Goal: Download file/media

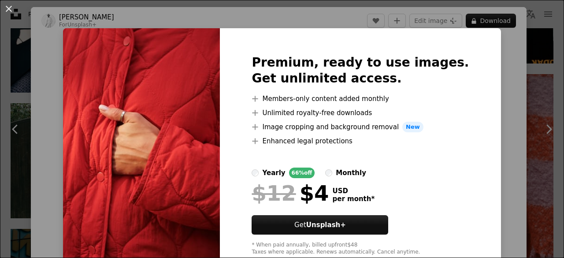
click at [474, 38] on div "Premium, ready to use images. Get unlimited access. A plus sign Members-only co…" at bounding box center [360, 155] width 281 height 254
click at [0, 21] on div "An X shape Premium, ready to use images. Get unlimited access. A plus sign Memb…" at bounding box center [282, 129] width 564 height 258
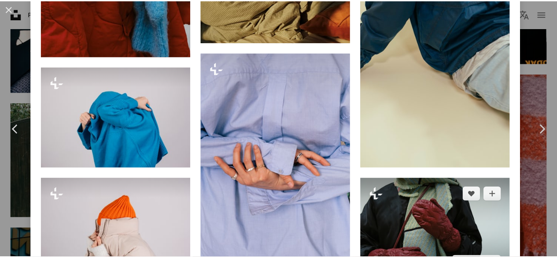
scroll to position [1101, 0]
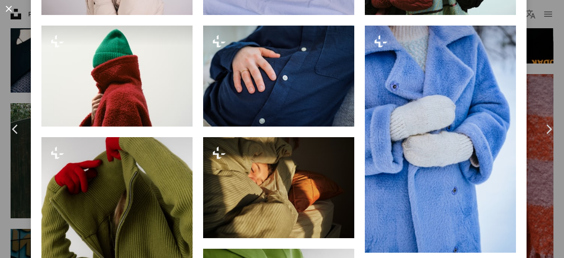
click at [6, 7] on button "An X shape" at bounding box center [9, 9] width 11 height 11
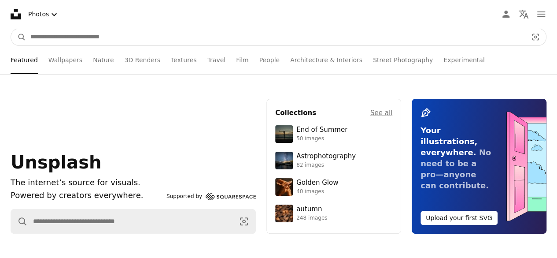
click at [237, 37] on input "Find visuals sitewide" at bounding box center [275, 37] width 499 height 17
type input "***"
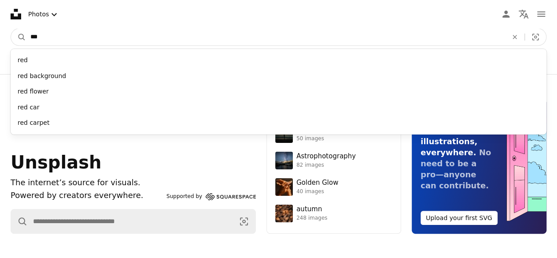
click button "A magnifying glass" at bounding box center [18, 37] width 15 height 17
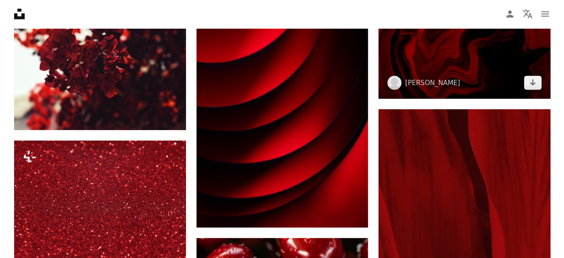
scroll to position [837, 0]
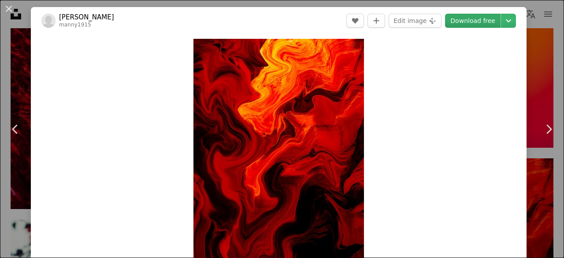
click at [473, 17] on link "Download free" at bounding box center [472, 21] width 55 height 14
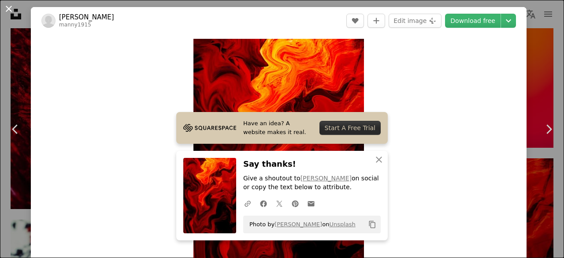
click at [9, 11] on button "An X shape" at bounding box center [9, 9] width 11 height 11
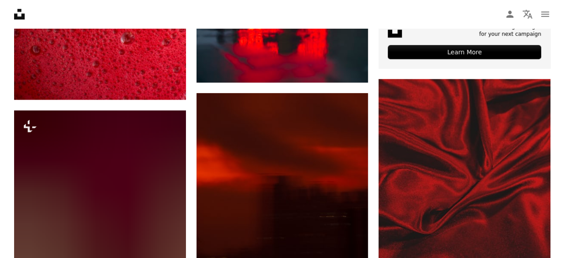
scroll to position [268, 0]
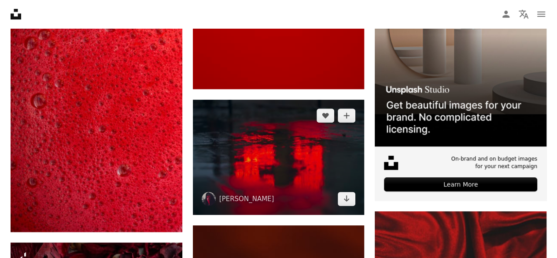
click at [285, 139] on img at bounding box center [279, 157] width 172 height 115
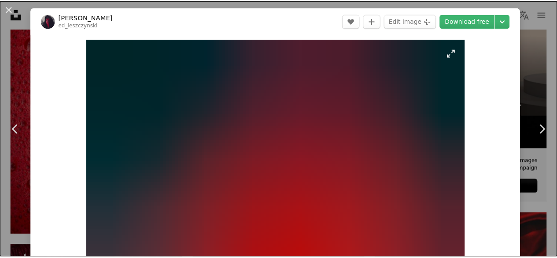
scroll to position [176, 0]
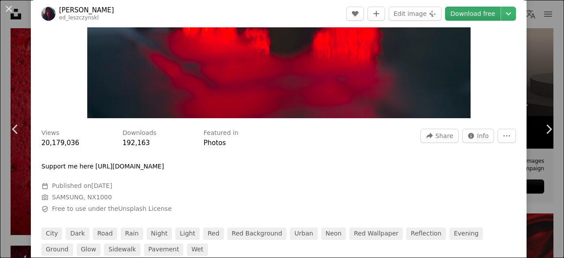
click at [471, 14] on link "Download free" at bounding box center [472, 14] width 55 height 14
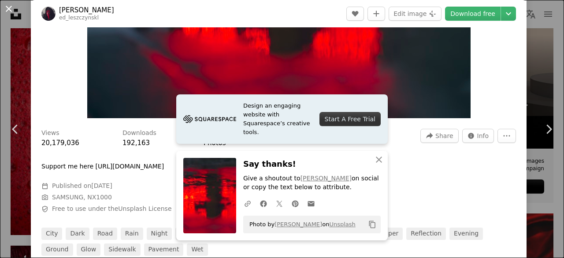
click at [6, 10] on button "An X shape" at bounding box center [9, 9] width 11 height 11
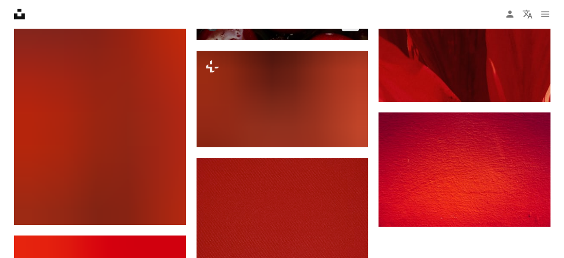
scroll to position [1281, 0]
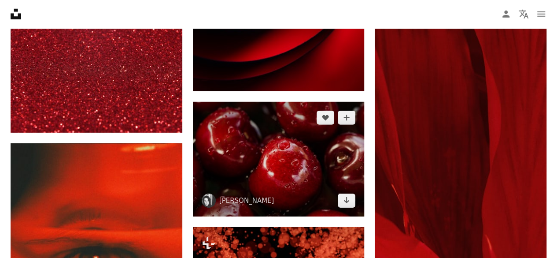
click at [263, 163] on img at bounding box center [279, 159] width 172 height 115
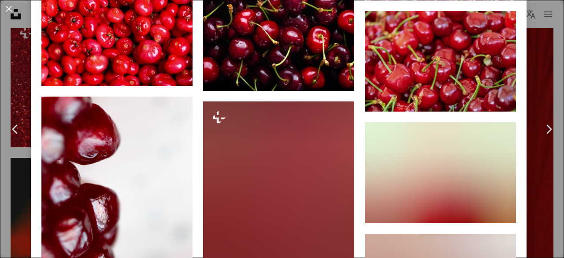
scroll to position [1850, 0]
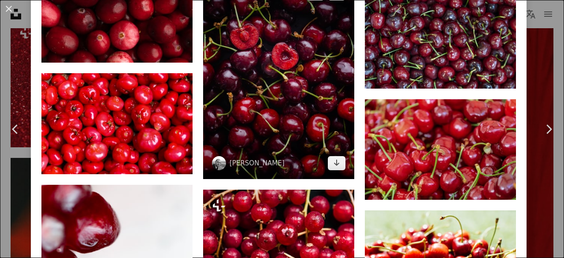
click at [278, 91] on img at bounding box center [278, 78] width 151 height 201
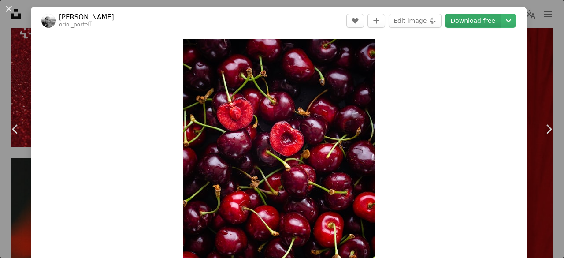
click at [461, 18] on link "Download free" at bounding box center [472, 21] width 55 height 14
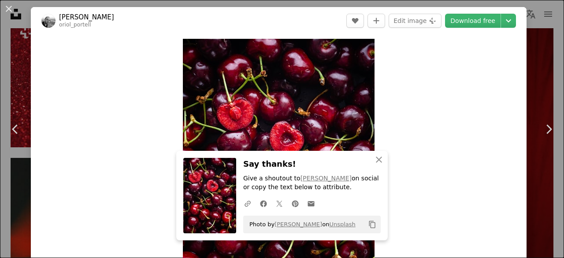
drag, startPoint x: 543, startPoint y: 44, endPoint x: 492, endPoint y: 51, distance: 51.1
click at [543, 44] on div "An X shape Chevron left Chevron right [PERSON_NAME] oriol_portell A heart A plu…" at bounding box center [282, 129] width 564 height 258
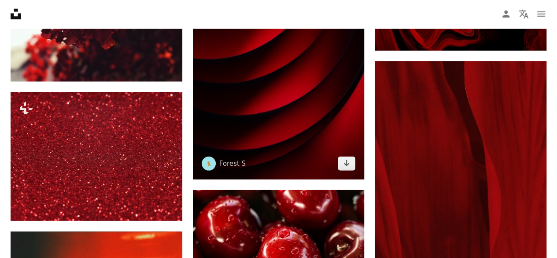
scroll to position [1149, 0]
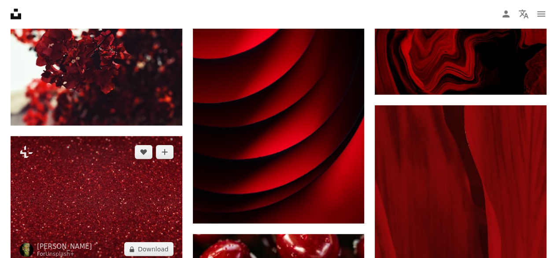
click at [131, 170] on img at bounding box center [97, 200] width 172 height 129
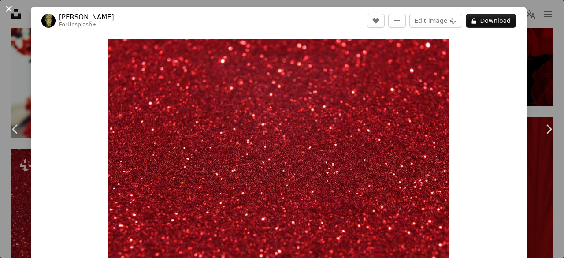
click at [10, 5] on button "An X shape" at bounding box center [9, 9] width 11 height 11
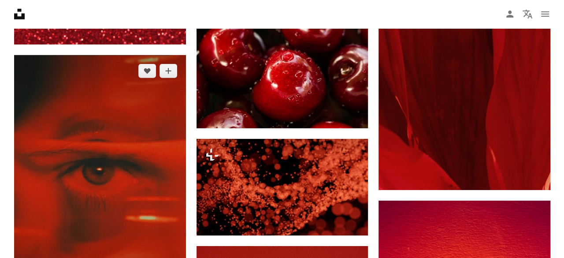
scroll to position [1413, 0]
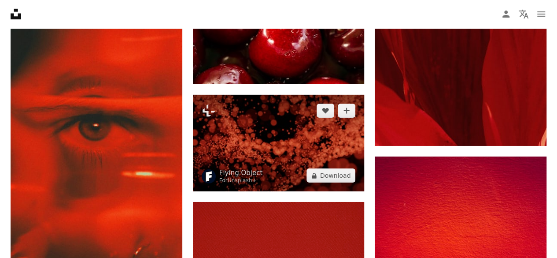
click at [247, 130] on img at bounding box center [279, 143] width 172 height 96
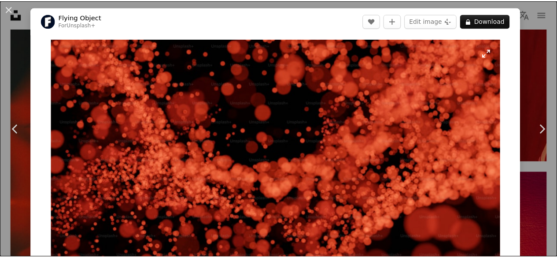
scroll to position [176, 0]
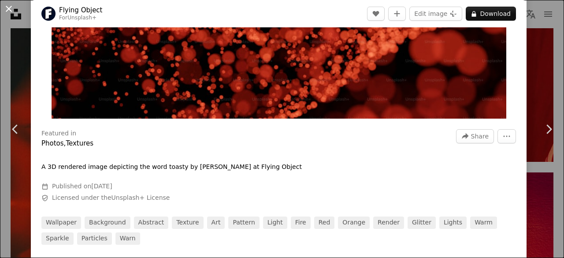
click at [9, 6] on button "An X shape" at bounding box center [9, 9] width 11 height 11
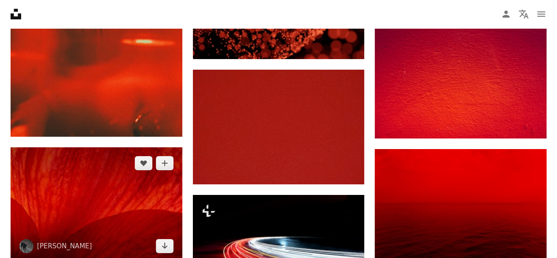
scroll to position [1502, 0]
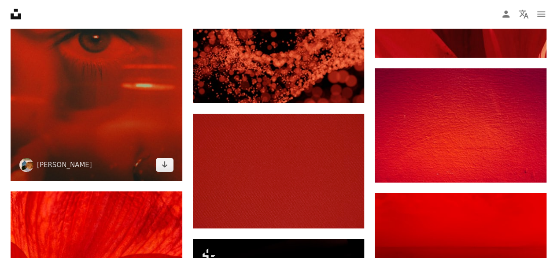
click at [70, 120] on img at bounding box center [97, 51] width 172 height 257
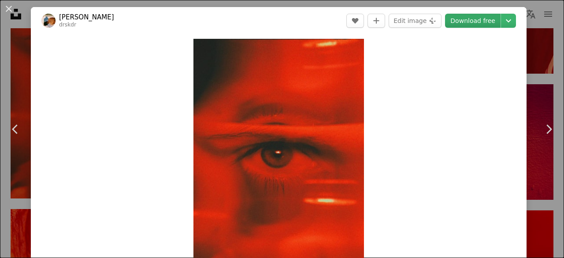
click at [477, 20] on link "Download free" at bounding box center [472, 21] width 55 height 14
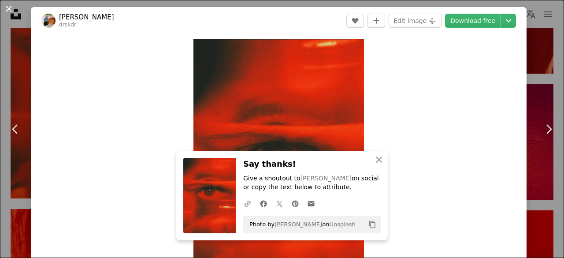
click at [5, 6] on button "An X shape" at bounding box center [9, 9] width 11 height 11
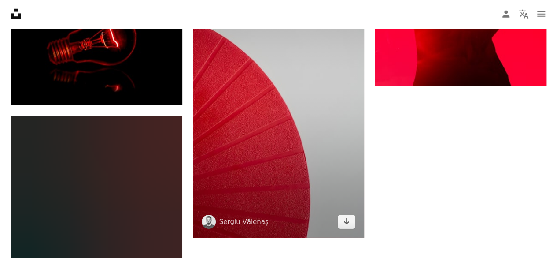
scroll to position [3087, 0]
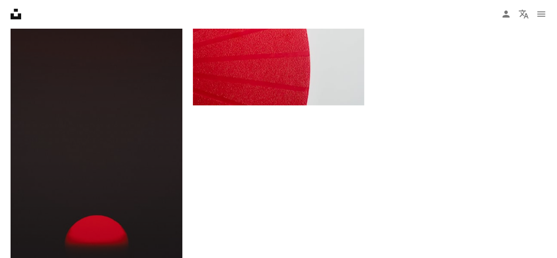
click at [88, 144] on img at bounding box center [97, 137] width 172 height 306
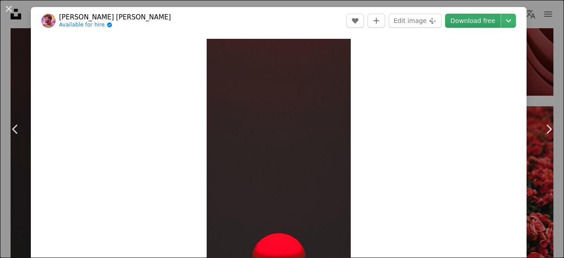
click at [483, 18] on link "Download free" at bounding box center [472, 21] width 55 height 14
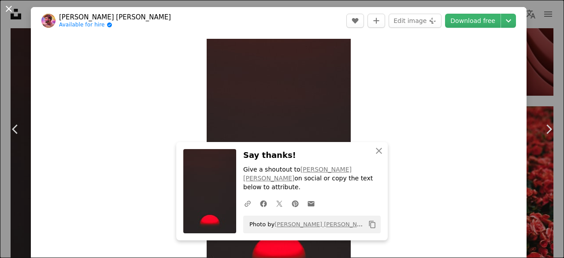
click at [5, 11] on button "An X shape" at bounding box center [9, 9] width 11 height 11
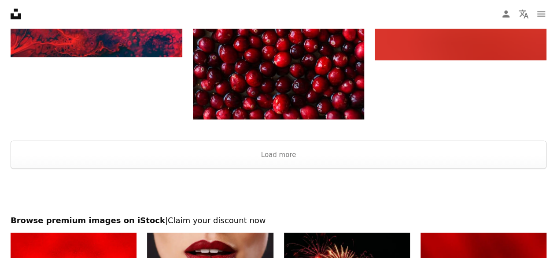
scroll to position [4321, 0]
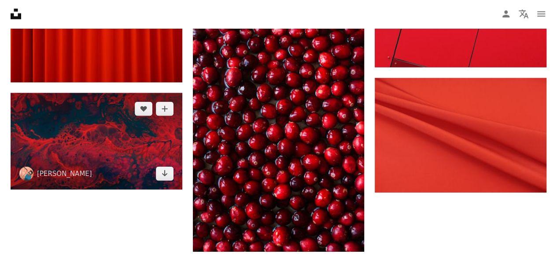
click at [88, 152] on img at bounding box center [97, 141] width 172 height 96
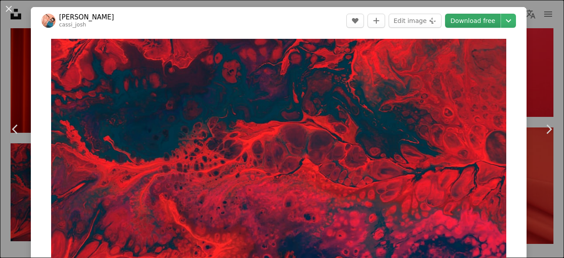
click at [485, 20] on link "Download free" at bounding box center [472, 21] width 55 height 14
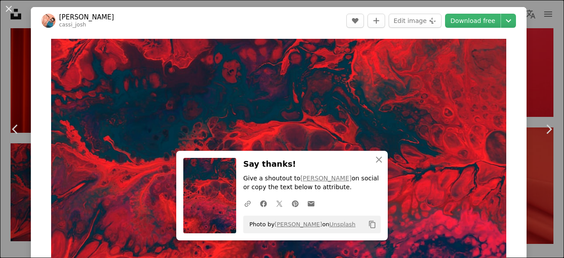
click at [12, 7] on button "An X shape" at bounding box center [9, 9] width 11 height 11
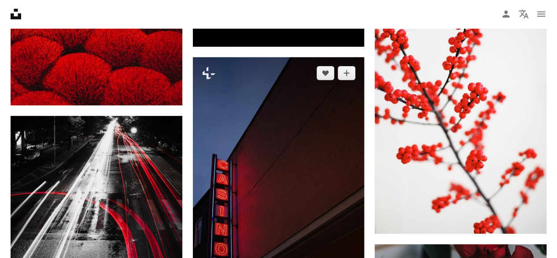
scroll to position [4497, 0]
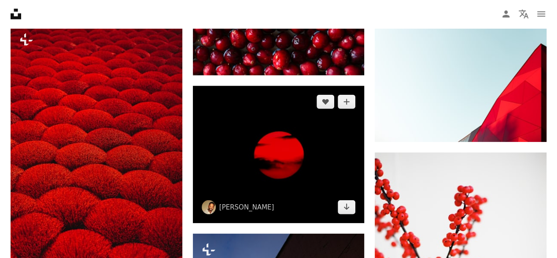
click at [255, 141] on img at bounding box center [279, 154] width 172 height 137
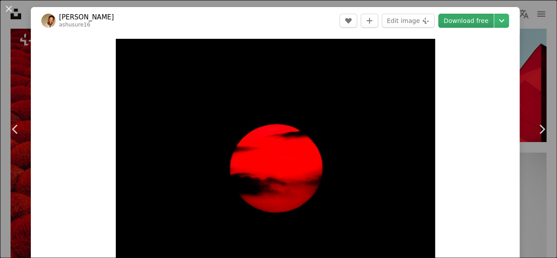
click at [473, 23] on link "Download free" at bounding box center [465, 21] width 55 height 14
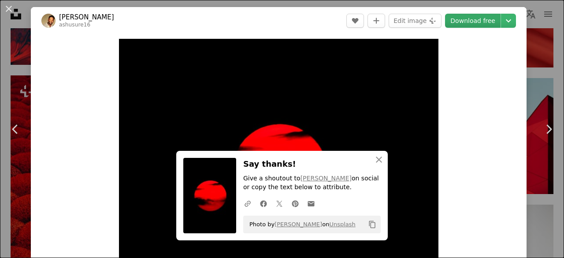
click at [471, 19] on link "Download free" at bounding box center [472, 21] width 55 height 14
click at [376, 159] on icon "button" at bounding box center [379, 159] width 6 height 6
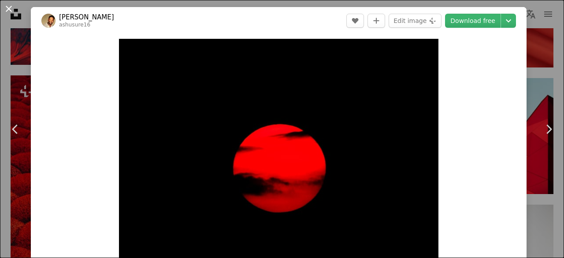
click at [10, 8] on button "An X shape" at bounding box center [9, 9] width 11 height 11
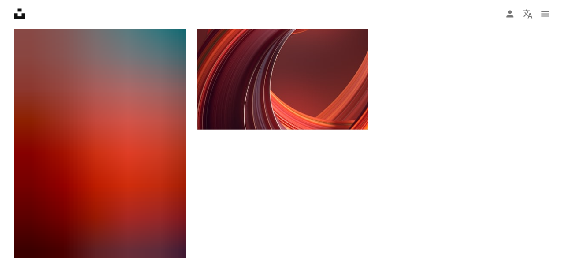
scroll to position [5950, 0]
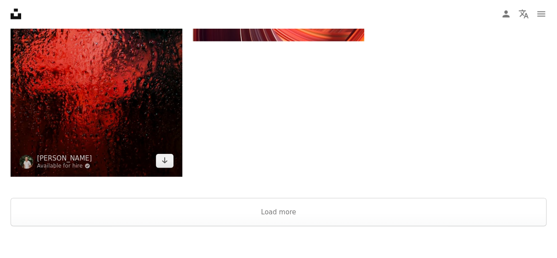
click at [110, 75] on img at bounding box center [97, 47] width 172 height 257
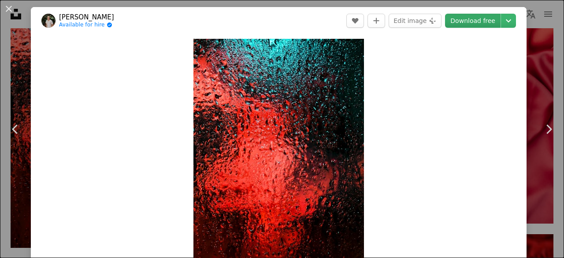
click at [463, 18] on link "Download free" at bounding box center [472, 21] width 55 height 14
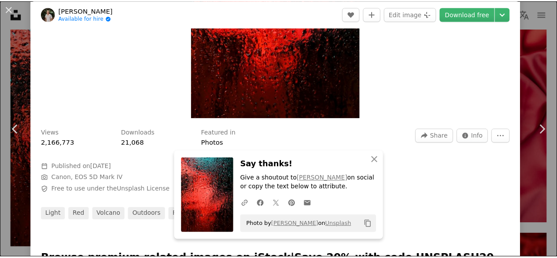
scroll to position [220, 0]
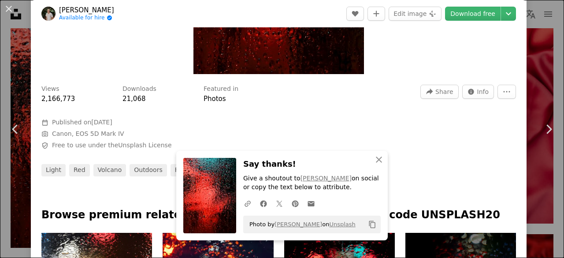
click at [541, 62] on div "An X shape Chevron left Chevron right [PERSON_NAME] Available for hire A checkm…" at bounding box center [282, 129] width 564 height 258
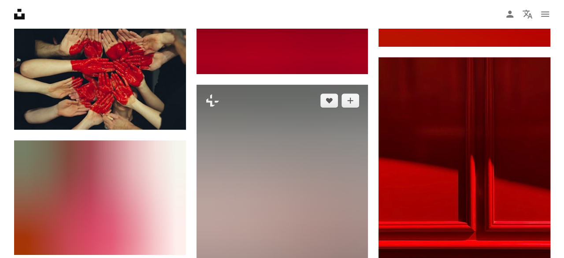
scroll to position [7051, 0]
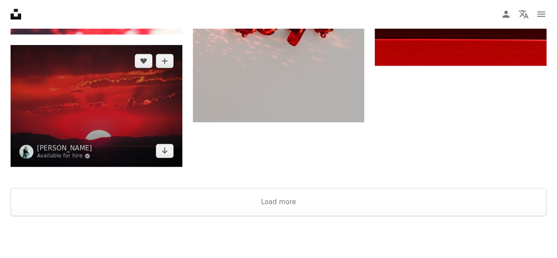
click at [154, 124] on img at bounding box center [97, 106] width 172 height 122
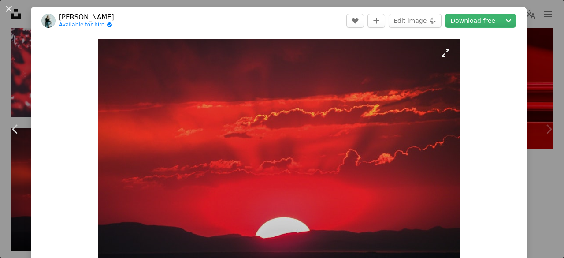
scroll to position [176, 0]
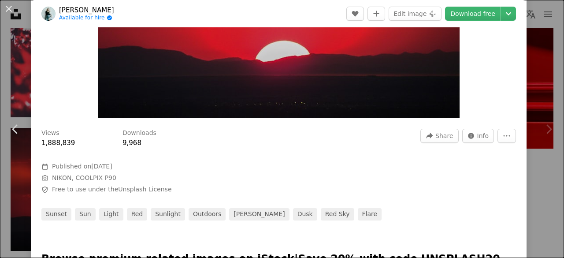
click at [470, 15] on link "Download free" at bounding box center [472, 14] width 55 height 14
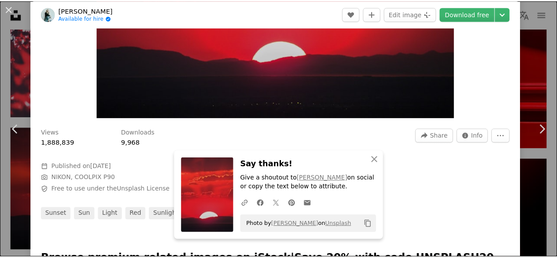
scroll to position [0, 0]
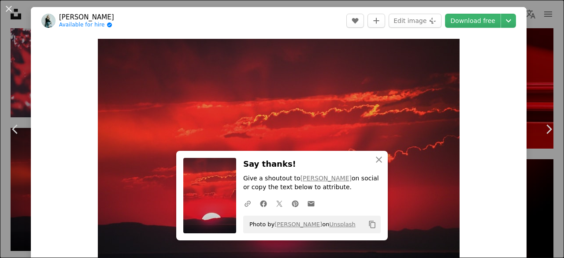
click at [534, 33] on div "An X shape Chevron left Chevron right [PERSON_NAME] Available for hire A checkm…" at bounding box center [282, 129] width 564 height 258
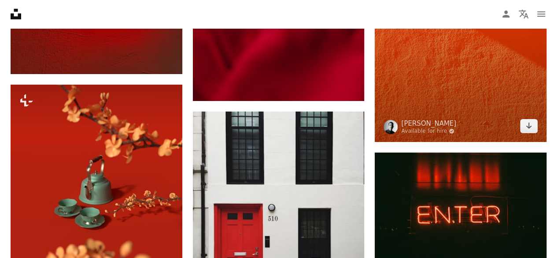
click at [433, 52] on img at bounding box center [461, 12] width 172 height 257
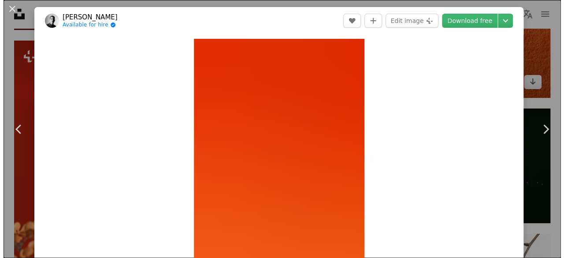
scroll to position [8329, 0]
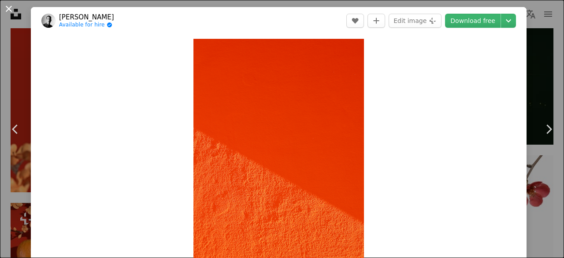
click at [10, 4] on button "An X shape" at bounding box center [9, 9] width 11 height 11
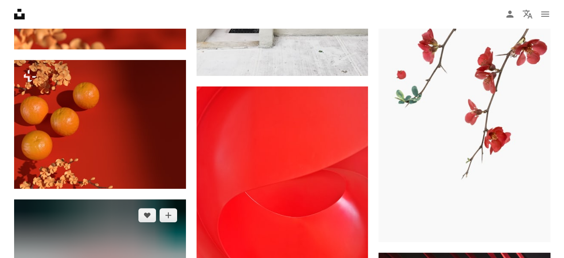
scroll to position [8505, 0]
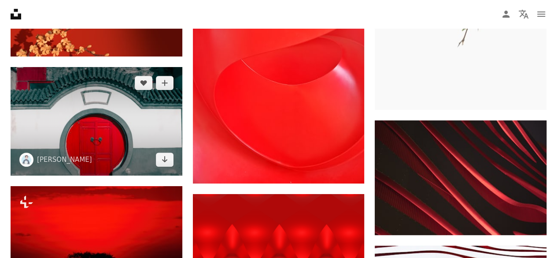
click at [103, 138] on img at bounding box center [97, 121] width 172 height 108
click at [99, 118] on img at bounding box center [97, 121] width 172 height 108
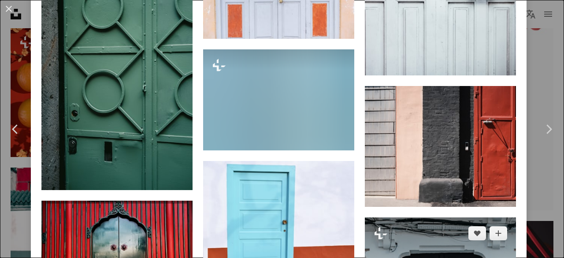
scroll to position [1145, 0]
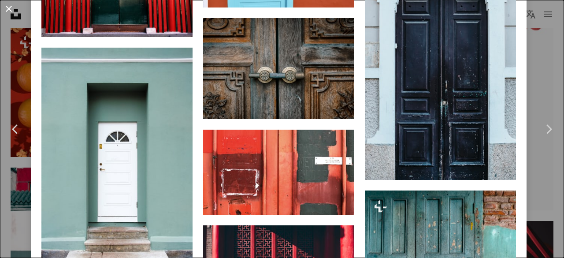
click at [5, 9] on button "An X shape" at bounding box center [9, 9] width 11 height 11
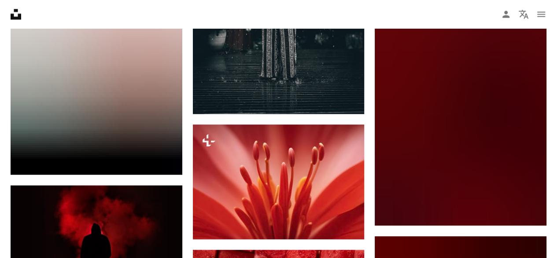
scroll to position [8945, 0]
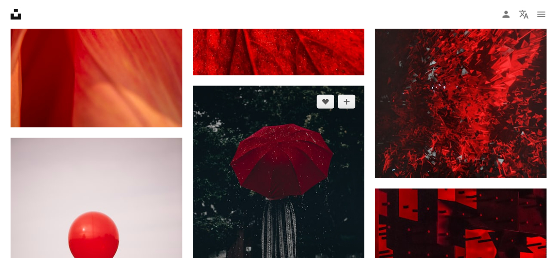
click at [240, 148] on img at bounding box center [279, 209] width 172 height 248
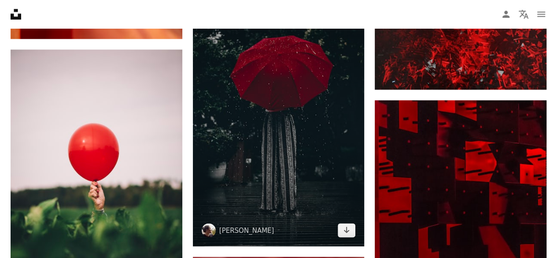
scroll to position [9122, 0]
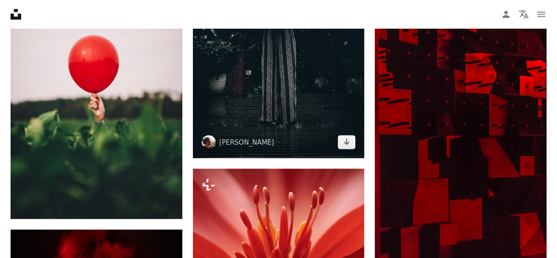
click at [271, 100] on img at bounding box center [279, 33] width 172 height 248
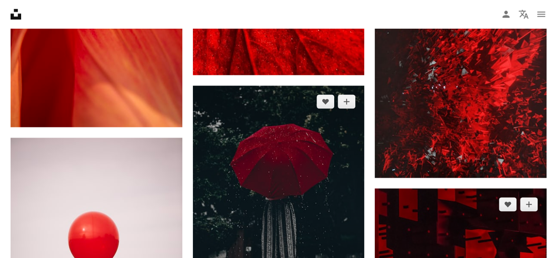
scroll to position [8901, 0]
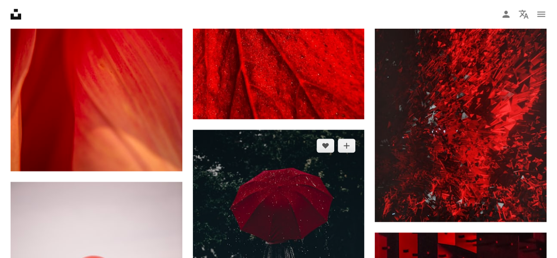
click at [276, 174] on img at bounding box center [279, 253] width 172 height 248
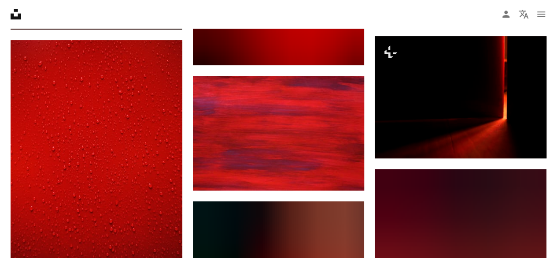
scroll to position [3748, 0]
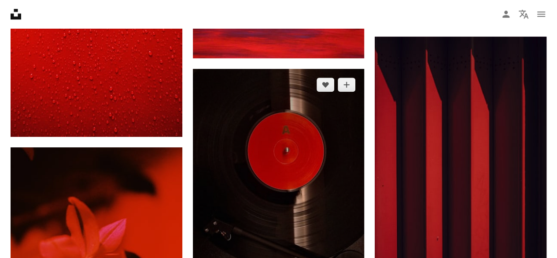
click at [274, 185] on img at bounding box center [279, 179] width 172 height 220
click at [310, 140] on img at bounding box center [279, 179] width 172 height 220
drag, startPoint x: 532, startPoint y: 2, endPoint x: 294, endPoint y: 123, distance: 267.1
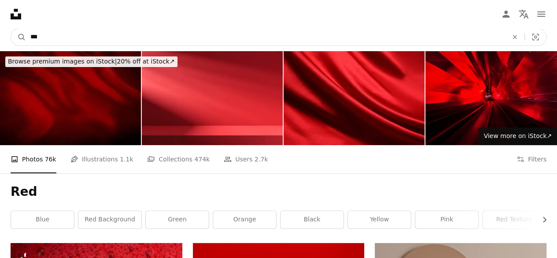
drag, startPoint x: 162, startPoint y: 35, endPoint x: 0, endPoint y: 30, distance: 162.2
click at [0, 30] on nav "A magnifying glass *** An X shape Visual search Filters Get Unsplash+ Log in Su…" at bounding box center [278, 37] width 557 height 28
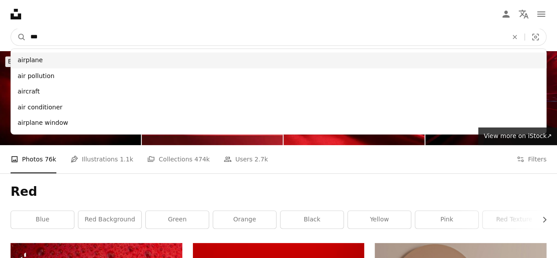
type input "***"
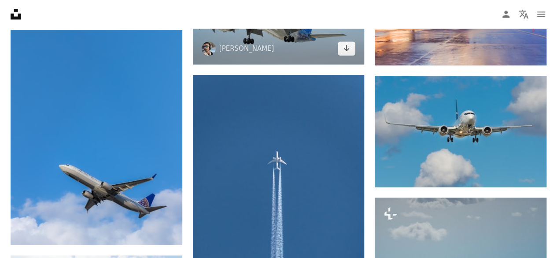
scroll to position [617, 0]
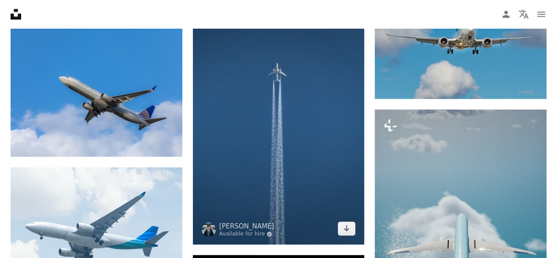
click at [327, 138] on img at bounding box center [279, 116] width 172 height 258
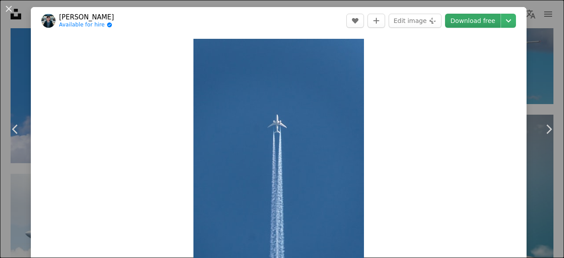
click at [482, 18] on link "Download free" at bounding box center [472, 21] width 55 height 14
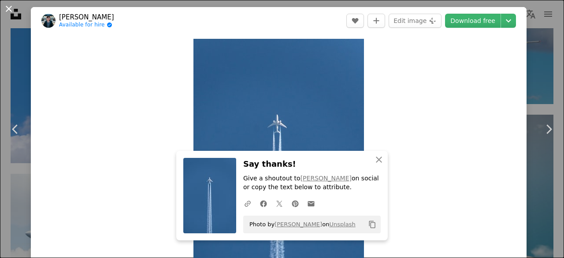
click at [4, 8] on button "An X shape" at bounding box center [9, 9] width 11 height 11
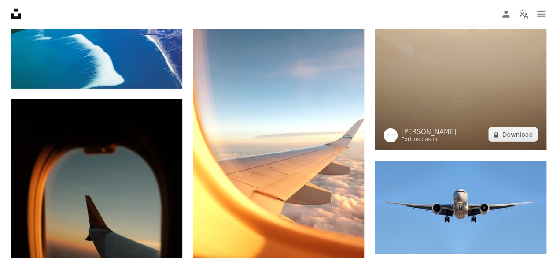
scroll to position [1454, 0]
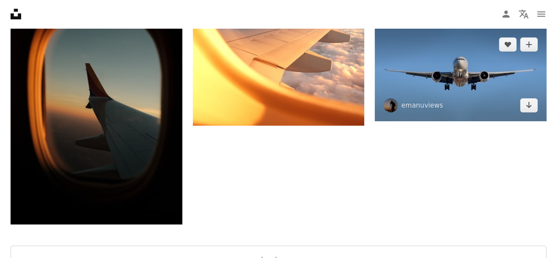
click at [443, 80] on img at bounding box center [461, 75] width 172 height 92
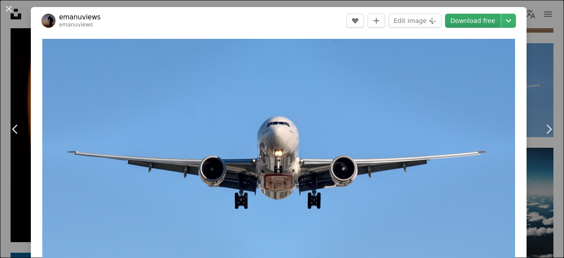
click at [468, 26] on link "Download free" at bounding box center [472, 21] width 55 height 14
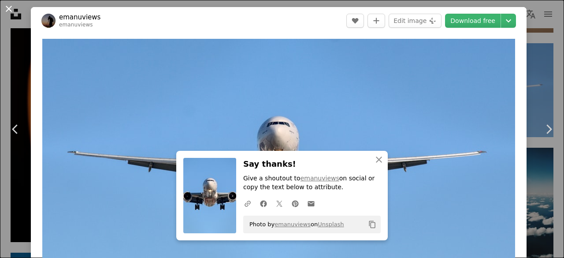
click at [9, 4] on button "An X shape" at bounding box center [9, 9] width 11 height 11
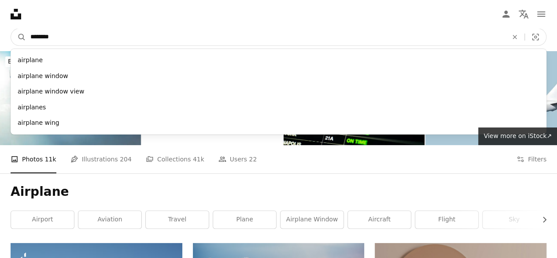
drag, startPoint x: 118, startPoint y: 40, endPoint x: 0, endPoint y: 53, distance: 119.3
type input "******"
click button "A magnifying glass" at bounding box center [18, 37] width 15 height 17
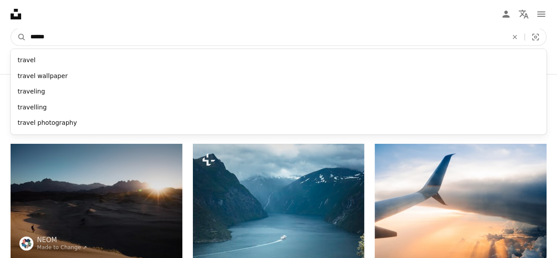
drag, startPoint x: 84, startPoint y: 37, endPoint x: 6, endPoint y: 43, distance: 78.2
click at [6, 43] on nav "A magnifying glass ****** travel travel wallpaper traveling travelling travel p…" at bounding box center [278, 37] width 557 height 28
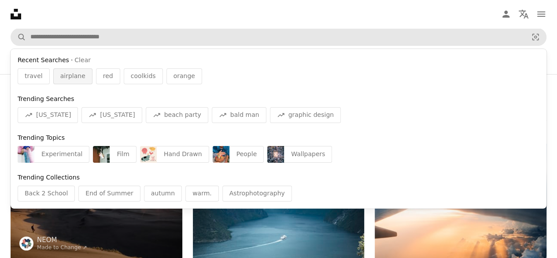
click at [69, 78] on span "airplane" at bounding box center [72, 76] width 25 height 9
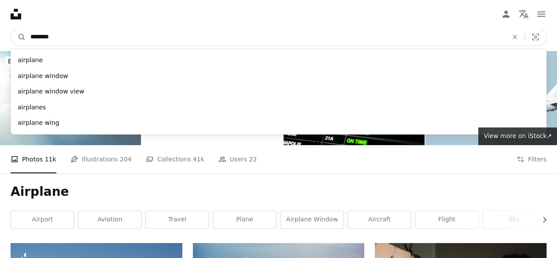
drag, startPoint x: 127, startPoint y: 39, endPoint x: 41, endPoint y: 41, distance: 86.3
click at [41, 41] on input "********" at bounding box center [265, 37] width 479 height 17
type input "*******"
click button "A magnifying glass" at bounding box center [18, 37] width 15 height 17
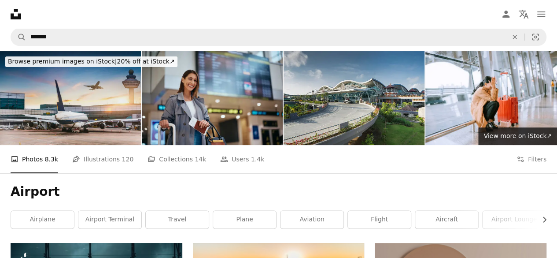
scroll to position [220, 0]
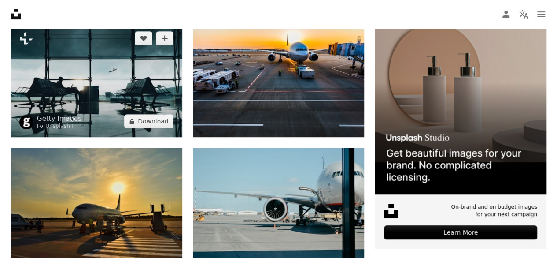
click at [144, 76] on img at bounding box center [97, 79] width 172 height 115
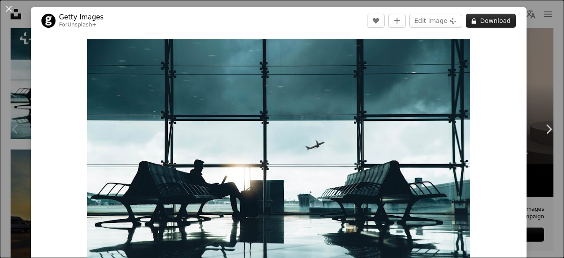
click at [488, 21] on button "A lock Download" at bounding box center [491, 21] width 50 height 14
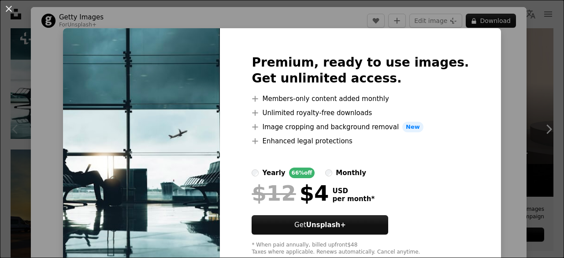
click at [510, 52] on div "An X shape Premium, ready to use images. Get unlimited access. A plus sign Memb…" at bounding box center [282, 129] width 564 height 258
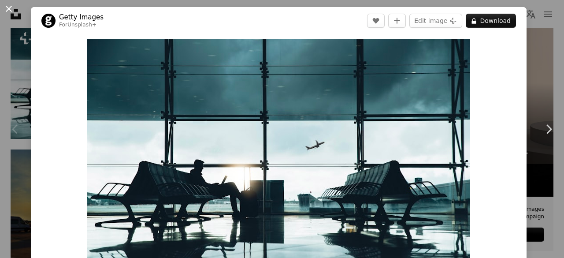
click at [8, 5] on button "An X shape" at bounding box center [9, 9] width 11 height 11
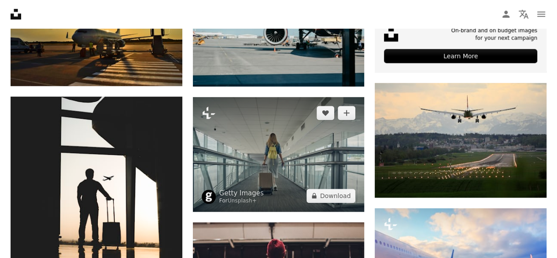
scroll to position [308, 0]
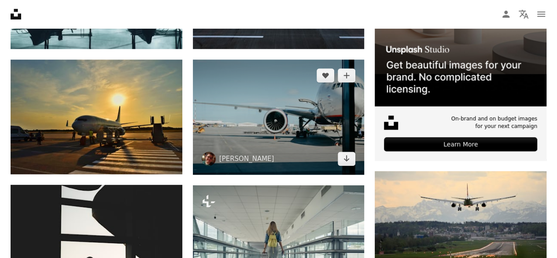
click at [324, 119] on img at bounding box center [279, 116] width 172 height 115
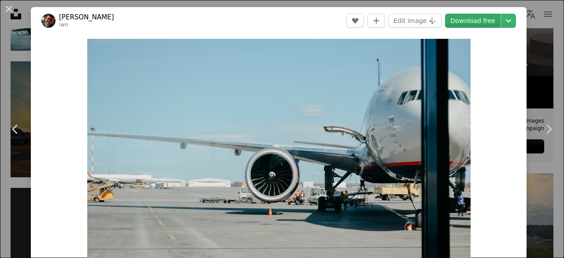
click at [461, 21] on link "Download free" at bounding box center [472, 21] width 55 height 14
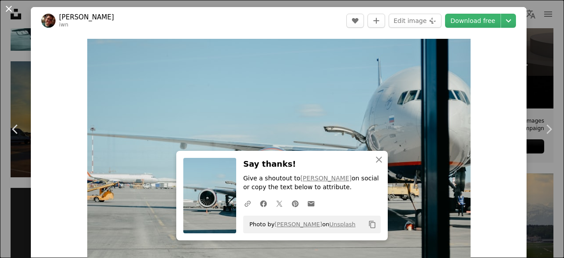
click at [4, 6] on button "An X shape" at bounding box center [9, 9] width 11 height 11
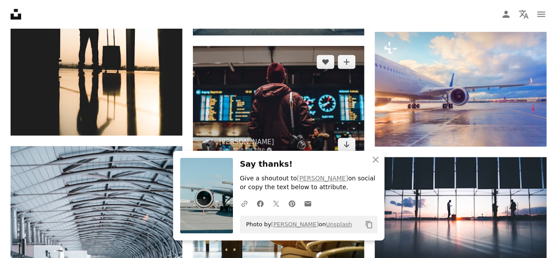
scroll to position [485, 0]
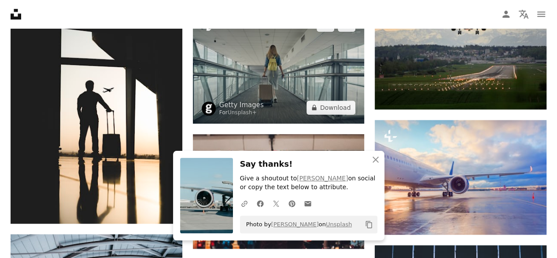
click at [263, 63] on img at bounding box center [279, 66] width 172 height 115
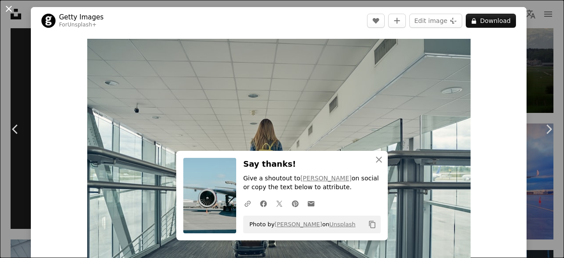
click at [4, 8] on button "An X shape" at bounding box center [9, 9] width 11 height 11
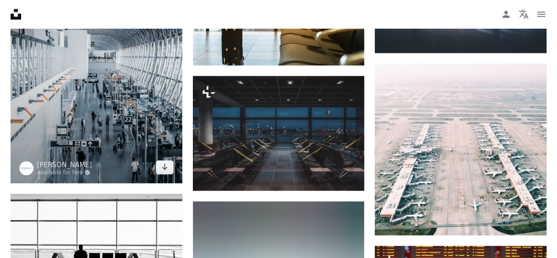
scroll to position [925, 0]
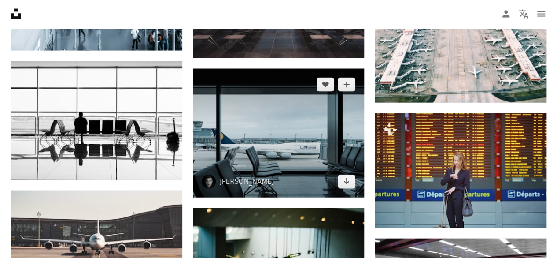
click at [256, 137] on img at bounding box center [279, 133] width 172 height 129
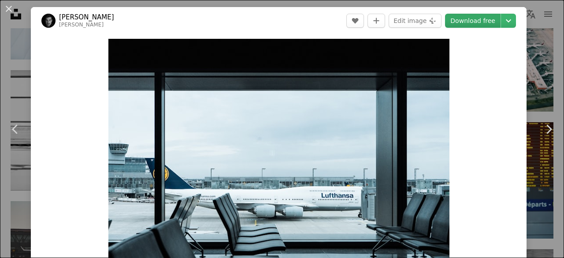
click at [475, 19] on link "Download free" at bounding box center [472, 21] width 55 height 14
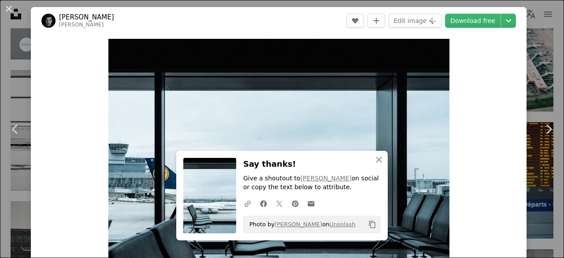
click at [7, 8] on button "An X shape" at bounding box center [9, 9] width 11 height 11
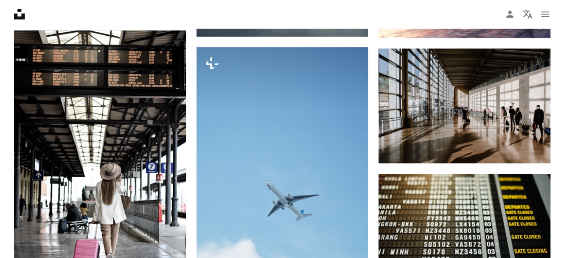
scroll to position [2070, 0]
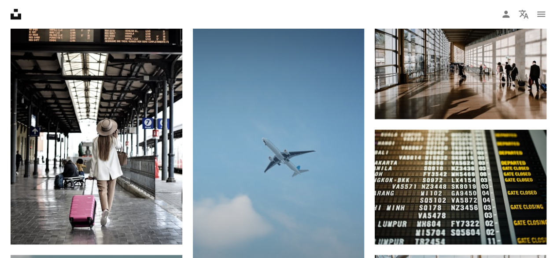
click at [253, 118] on img at bounding box center [279, 155] width 172 height 305
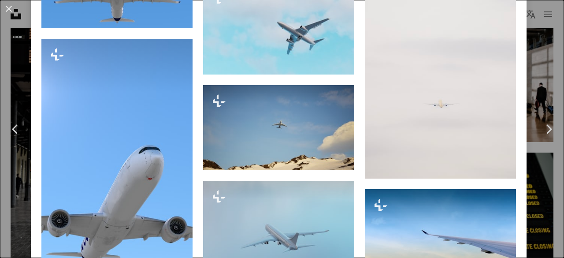
scroll to position [621, 0]
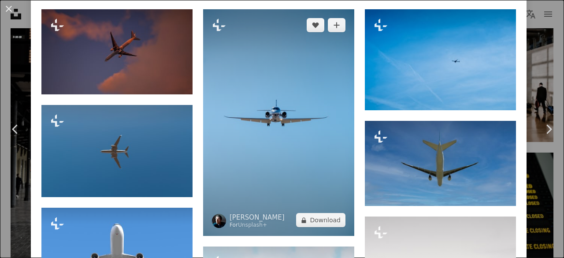
click at [270, 135] on img at bounding box center [278, 122] width 151 height 226
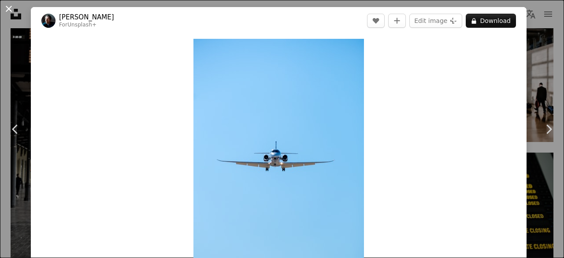
click at [9, 6] on button "An X shape" at bounding box center [9, 9] width 11 height 11
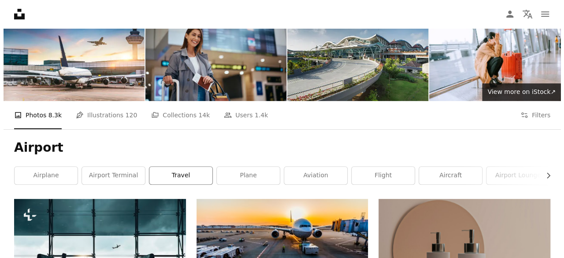
scroll to position [88, 0]
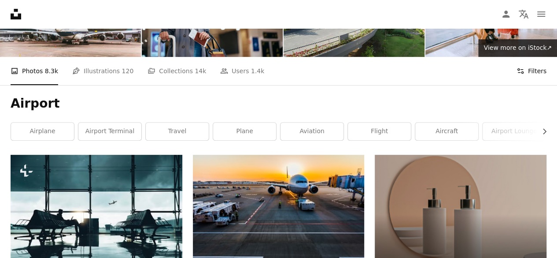
click at [519, 72] on icon "Filters" at bounding box center [521, 71] width 8 height 8
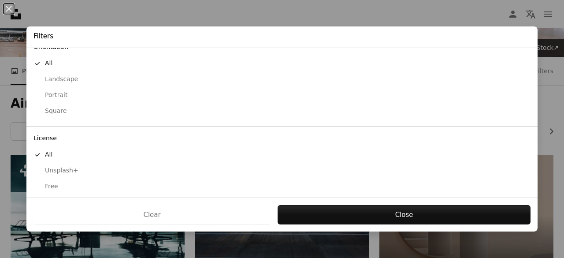
scroll to position [90, 0]
click at [94, 183] on div "Free" at bounding box center [281, 184] width 497 height 9
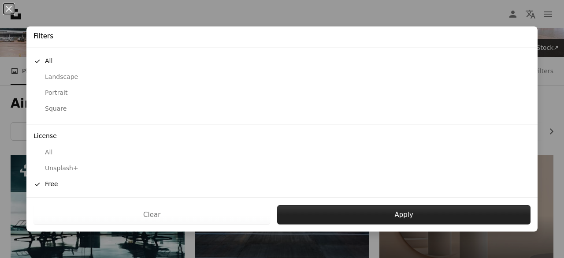
click at [332, 217] on button "Apply" at bounding box center [403, 214] width 253 height 19
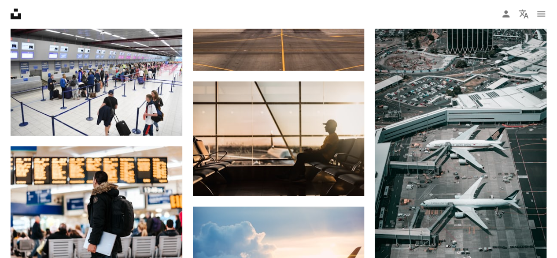
scroll to position [1145, 0]
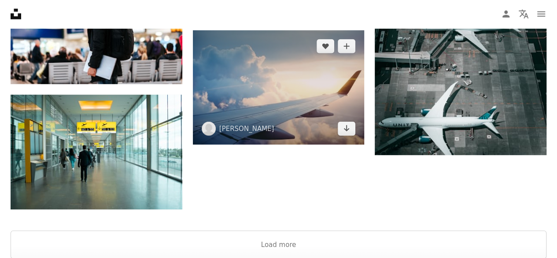
click at [295, 87] on img at bounding box center [279, 87] width 172 height 114
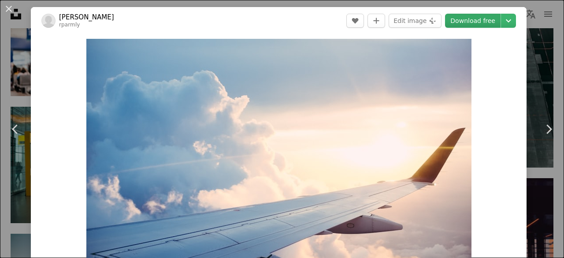
click at [470, 22] on link "Download free" at bounding box center [472, 21] width 55 height 14
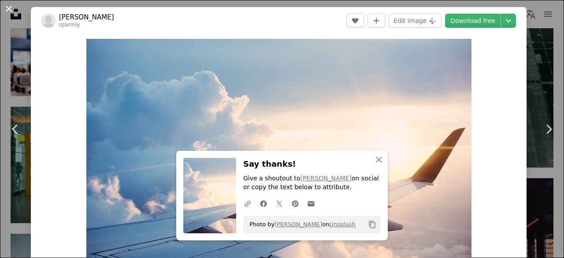
click at [12, 12] on button "An X shape" at bounding box center [9, 9] width 11 height 11
click at [7, 12] on icon "Unsplash logo Unsplash Home" at bounding box center [16, 14] width 18 height 18
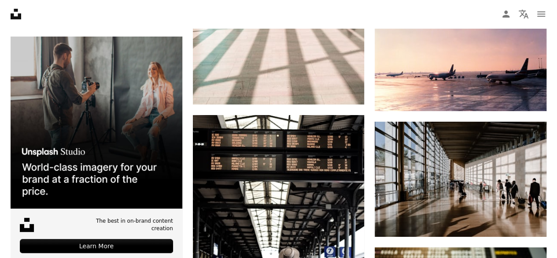
scroll to position [1674, 0]
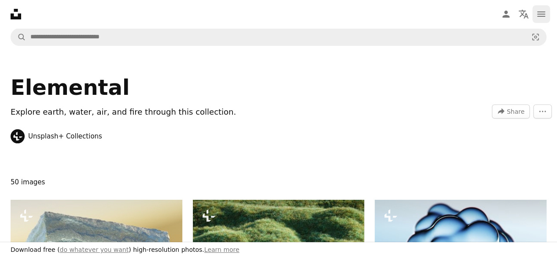
scroll to position [88, 0]
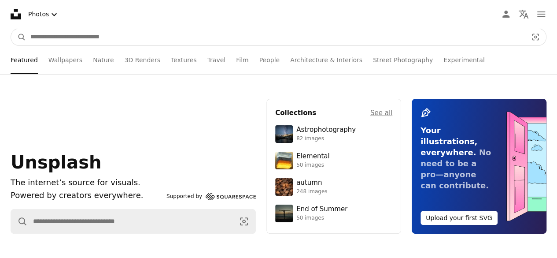
click at [101, 39] on input "Find visuals sitewide" at bounding box center [275, 37] width 499 height 17
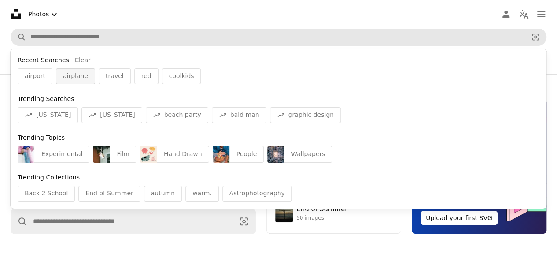
click at [63, 75] on span "airplane" at bounding box center [75, 76] width 25 height 9
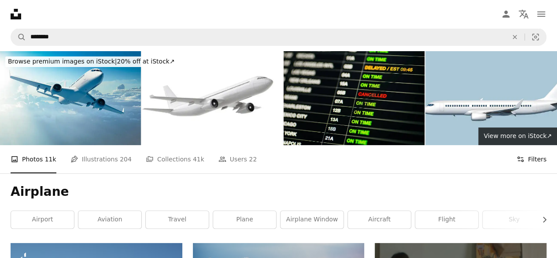
click at [529, 161] on button "Filters Filters" at bounding box center [532, 159] width 30 height 28
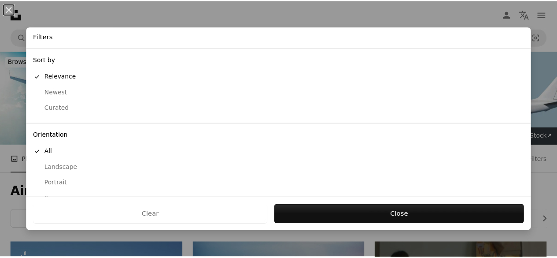
scroll to position [90, 0]
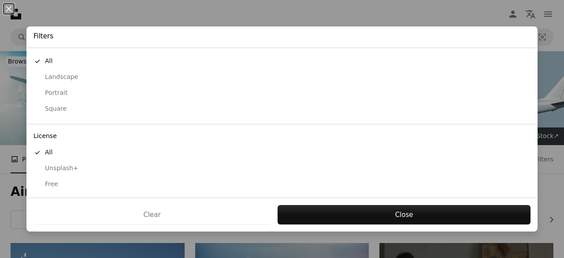
click at [72, 185] on div "Free" at bounding box center [281, 184] width 497 height 9
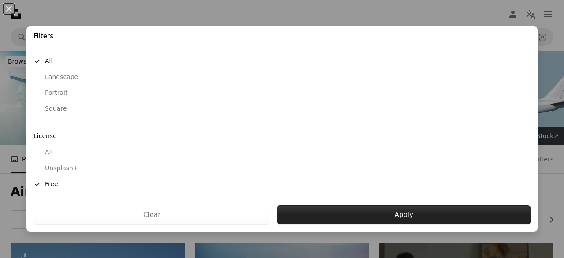
click at [412, 216] on button "Apply" at bounding box center [403, 214] width 253 height 19
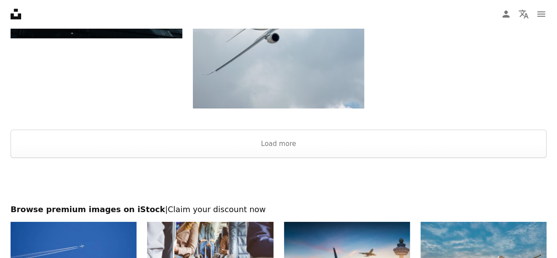
scroll to position [1454, 0]
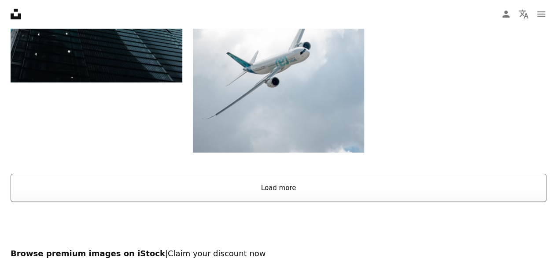
click at [313, 179] on button "Load more" at bounding box center [279, 188] width 536 height 28
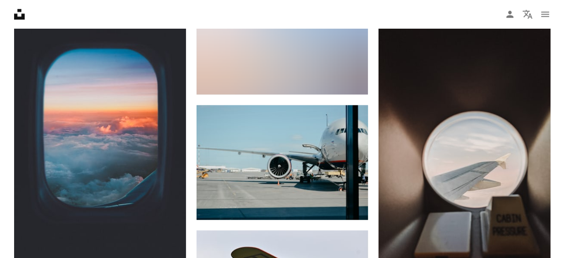
scroll to position [2290, 0]
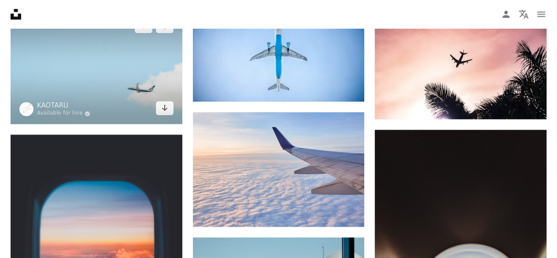
click at [100, 92] on img at bounding box center [97, 67] width 172 height 114
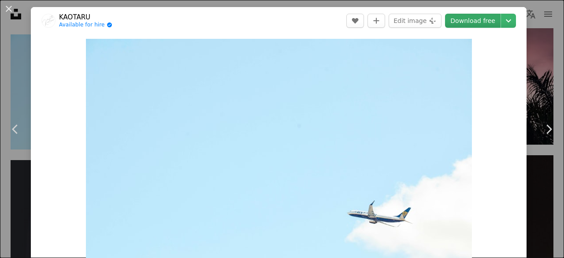
click at [464, 18] on link "Download free" at bounding box center [472, 21] width 55 height 14
